Goal: Navigation & Orientation: Find specific page/section

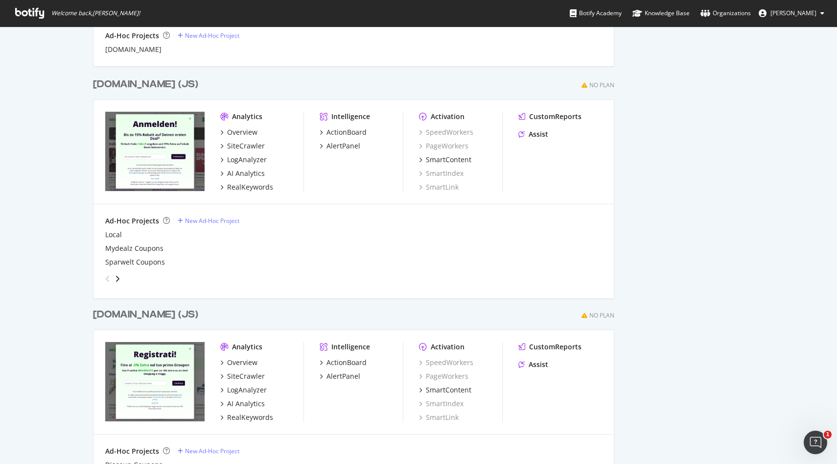
scroll to position [1317, 0]
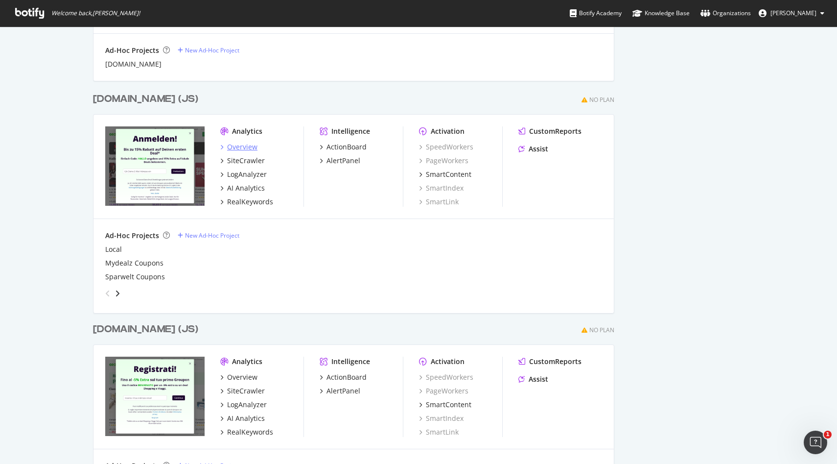
click at [247, 145] on div "Overview" at bounding box center [242, 147] width 30 height 10
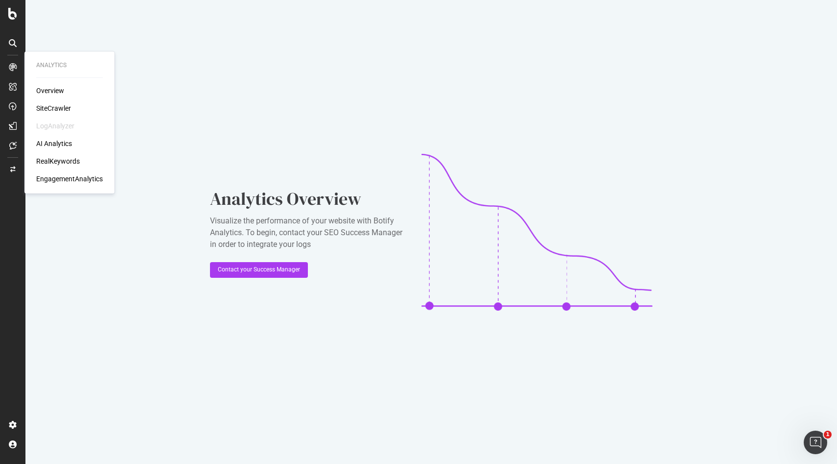
click at [59, 107] on div "SiteCrawler" at bounding box center [53, 108] width 35 height 10
